Goal: Information Seeking & Learning: Learn about a topic

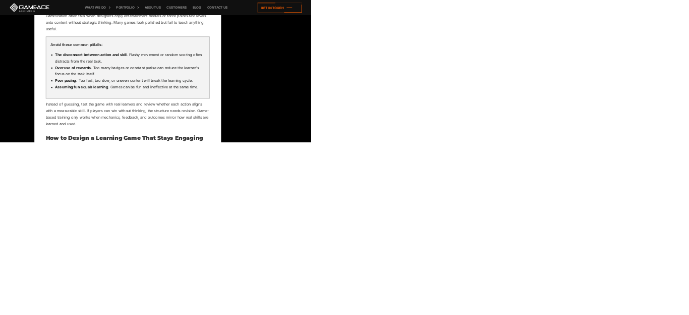
scroll to position [4089, 0]
